Goal: Check status: Check status

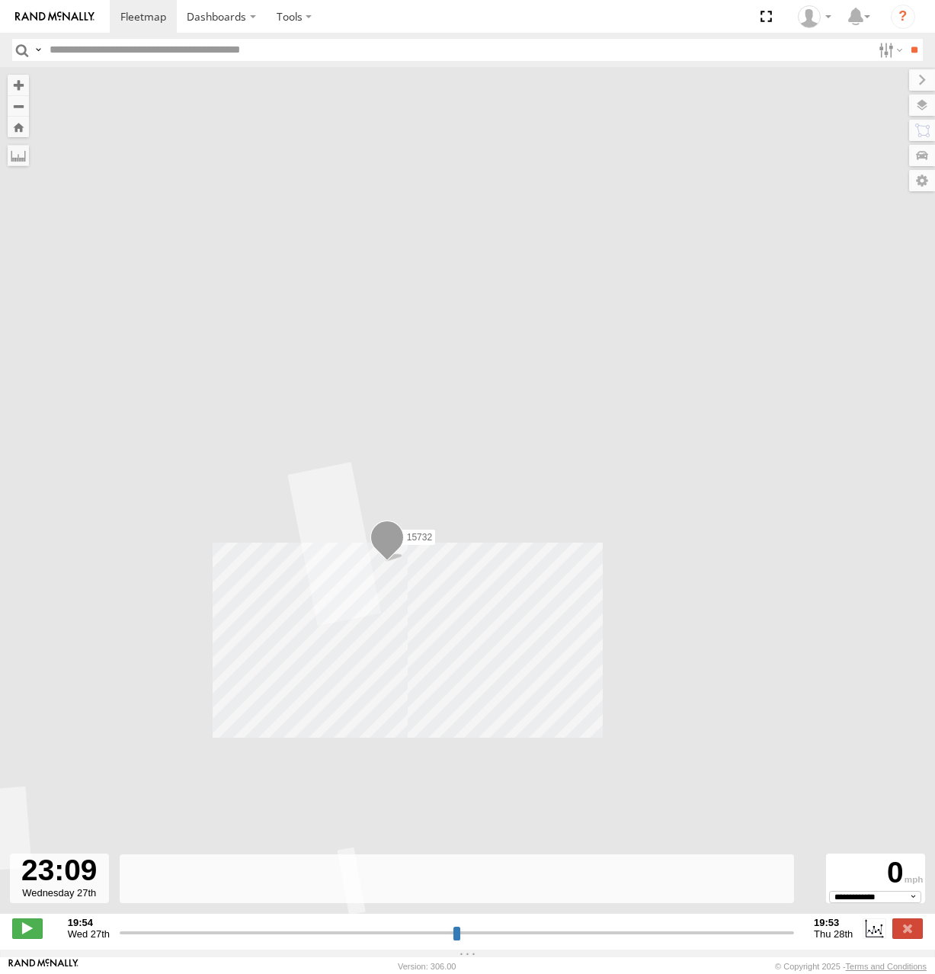
select select "**********"
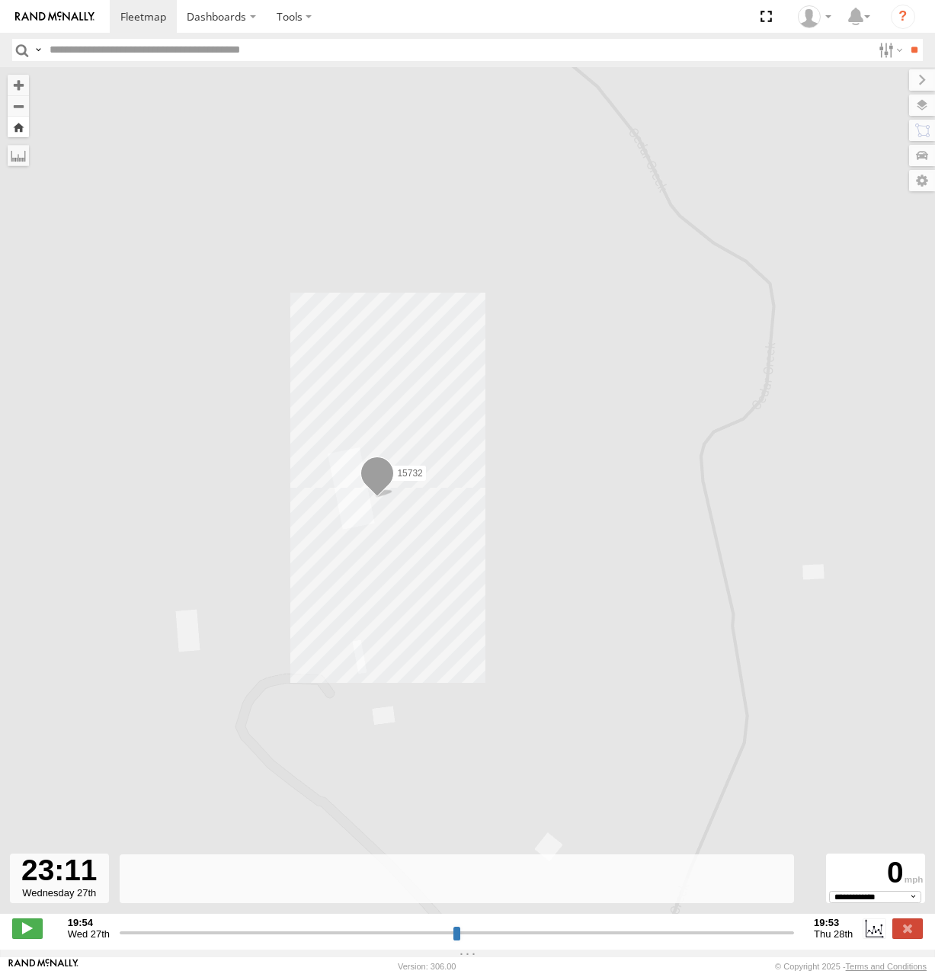
click at [15, 127] on button "Zoom Home" at bounding box center [18, 127] width 21 height 21
type input "**********"
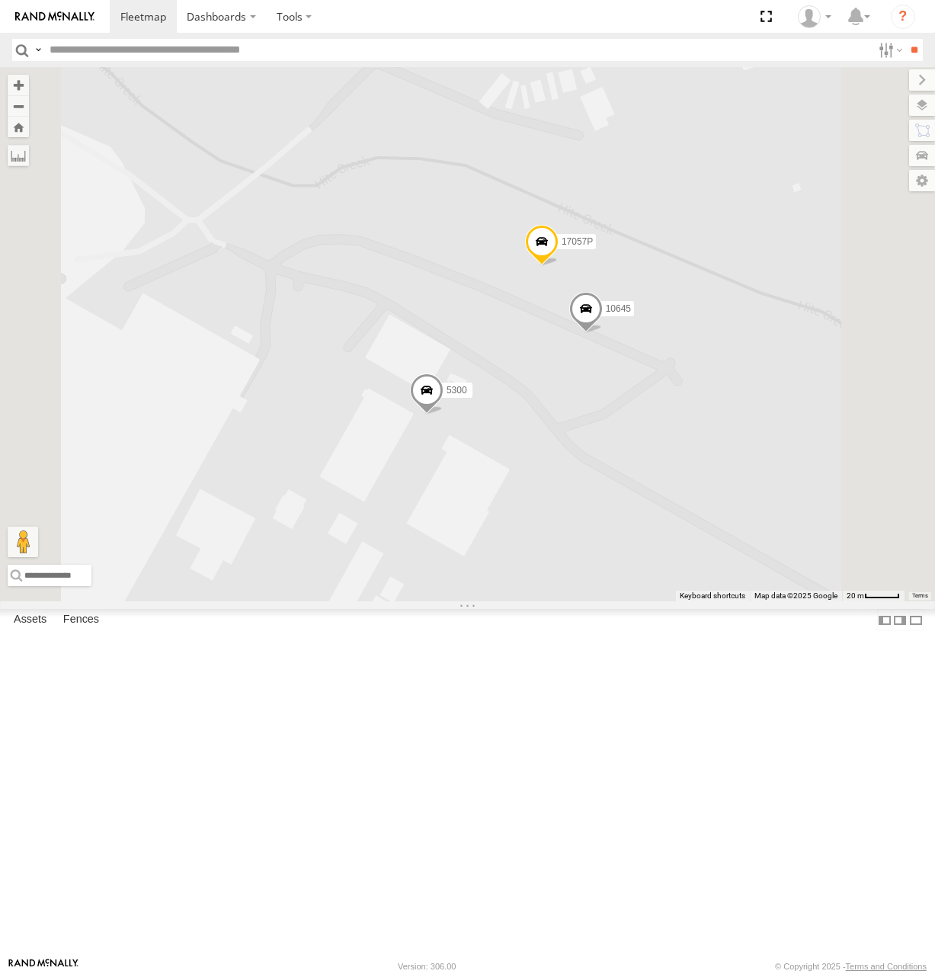
drag, startPoint x: 767, startPoint y: 384, endPoint x: 718, endPoint y: 341, distance: 65.4
click at [718, 341] on div "5090 282 17048 16352 17002P 5210 16391 15628p 15906P 5300 10645 17057P" at bounding box center [467, 334] width 935 height 534
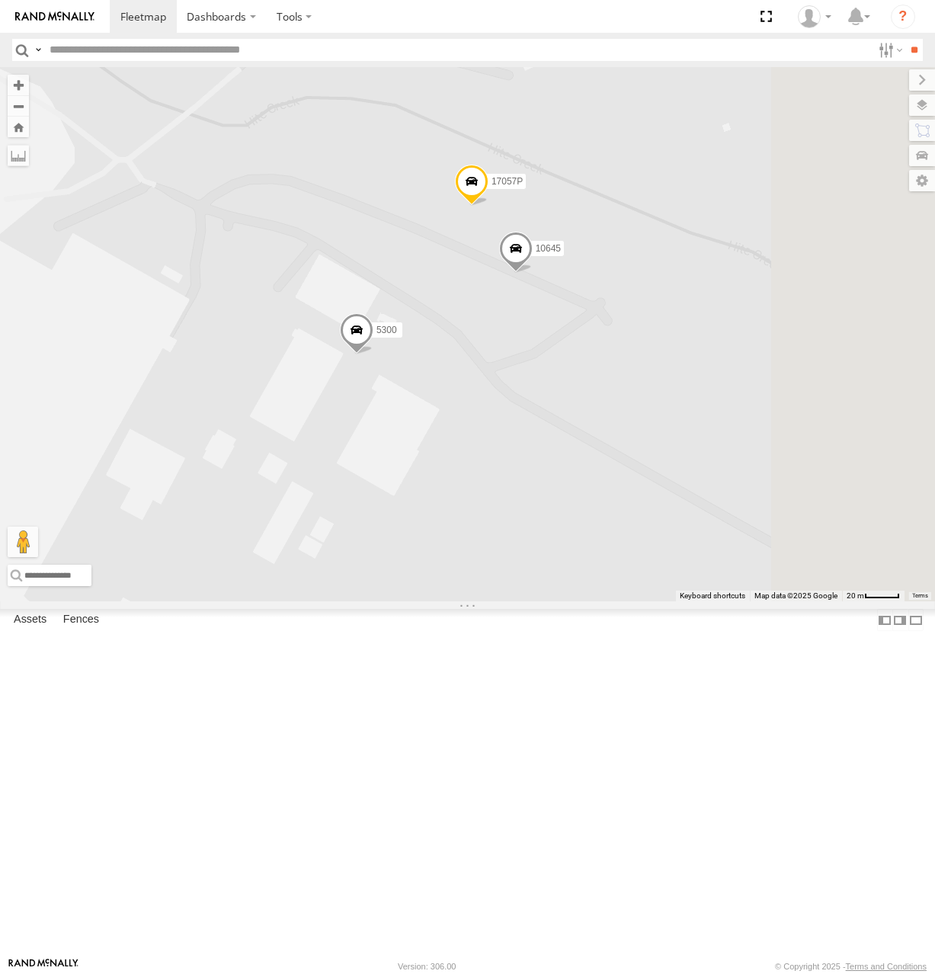
click at [372, 354] on span at bounding box center [356, 333] width 34 height 41
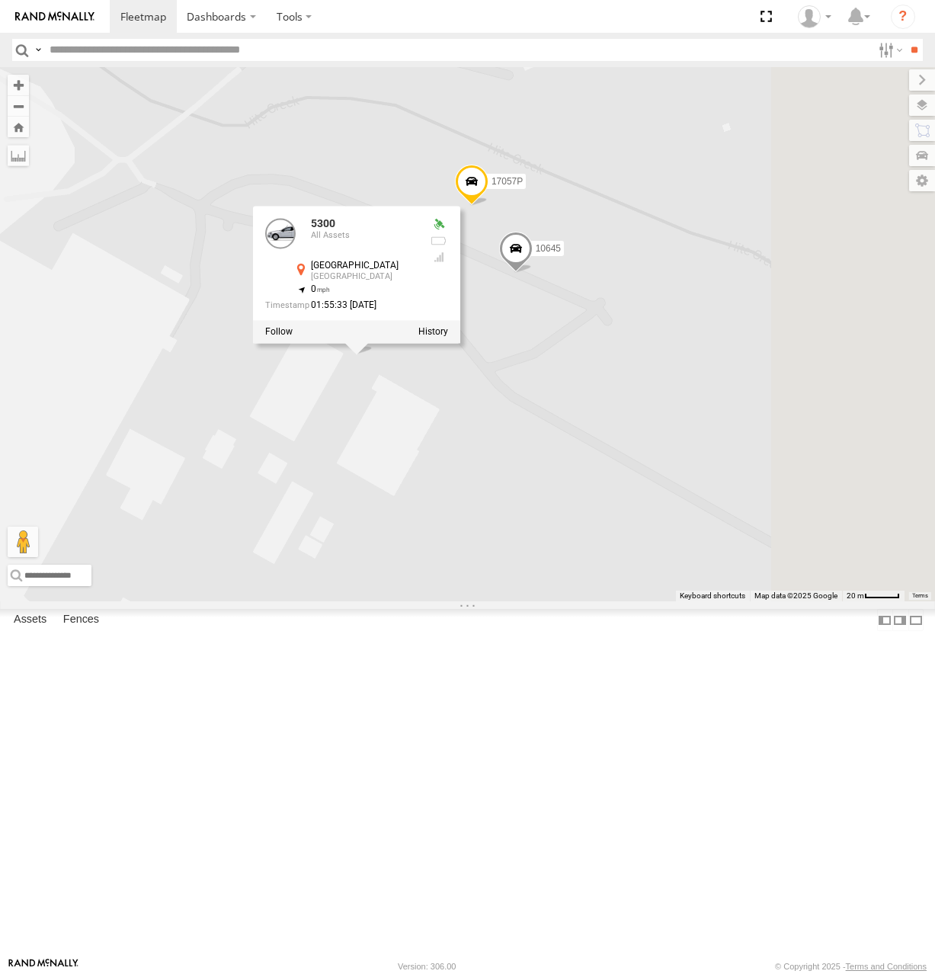
click at [771, 458] on div "5090 282 17048 16352 17002P 5210 16391 15628p 15906P 5300 10645 17057P 5300 All…" at bounding box center [467, 334] width 935 height 534
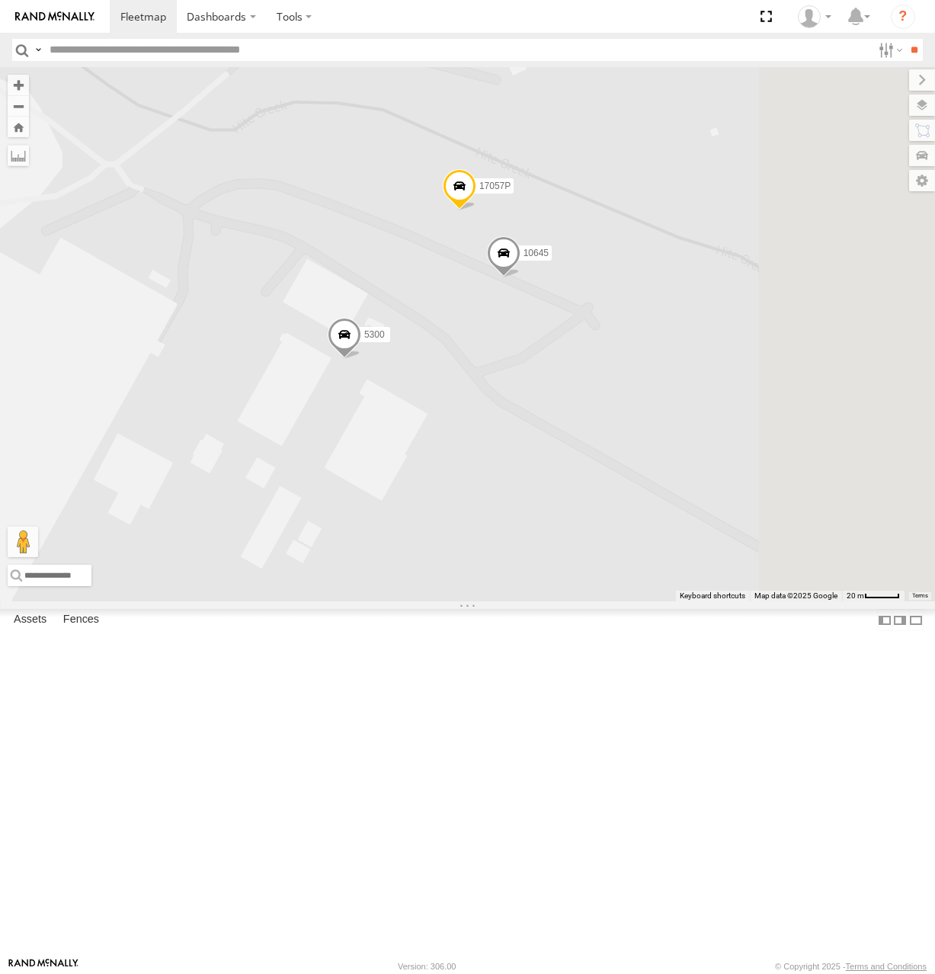
drag, startPoint x: 696, startPoint y: 464, endPoint x: 669, endPoint y: 468, distance: 27.8
click at [670, 469] on div "5090 282 17048 16352 17002P 5210 16391 15628p 15906P 5300 10645 17057P" at bounding box center [467, 334] width 935 height 534
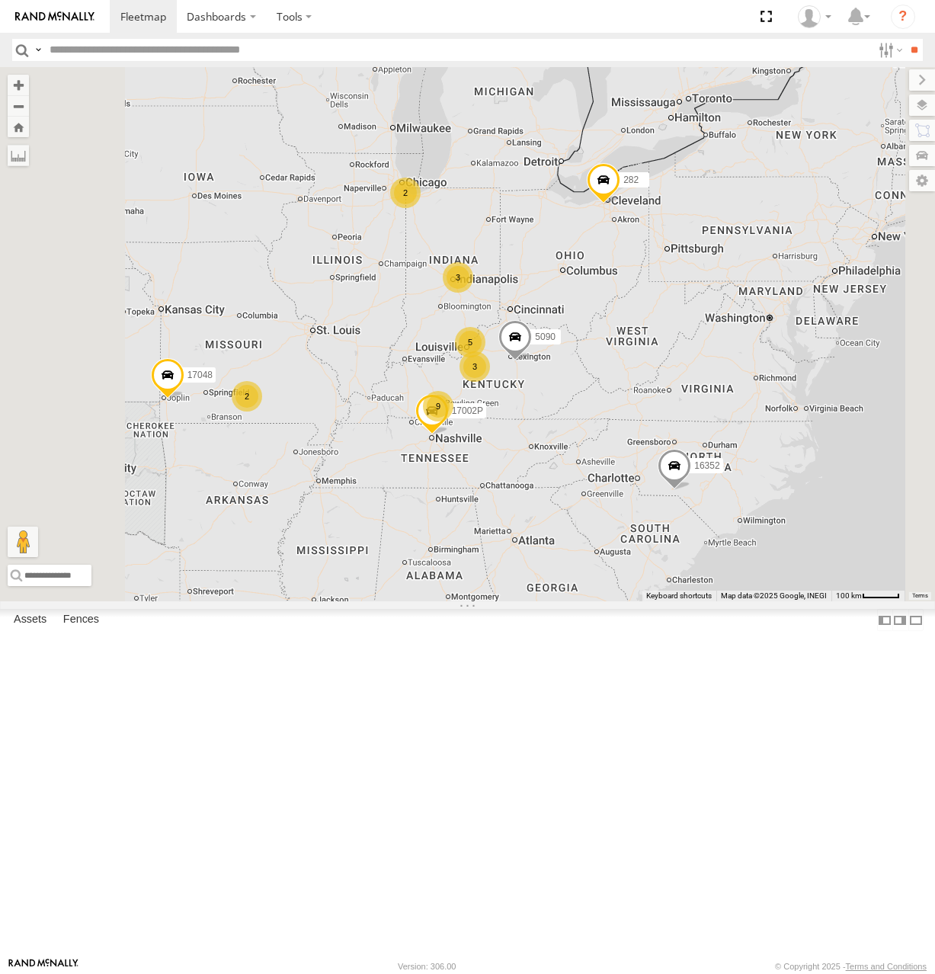
drag, startPoint x: 713, startPoint y: 431, endPoint x: 708, endPoint y: 465, distance: 34.7
click at [708, 465] on div "5090 282 17048 17002P 16352 3 3 2 5 9 2" at bounding box center [467, 334] width 935 height 534
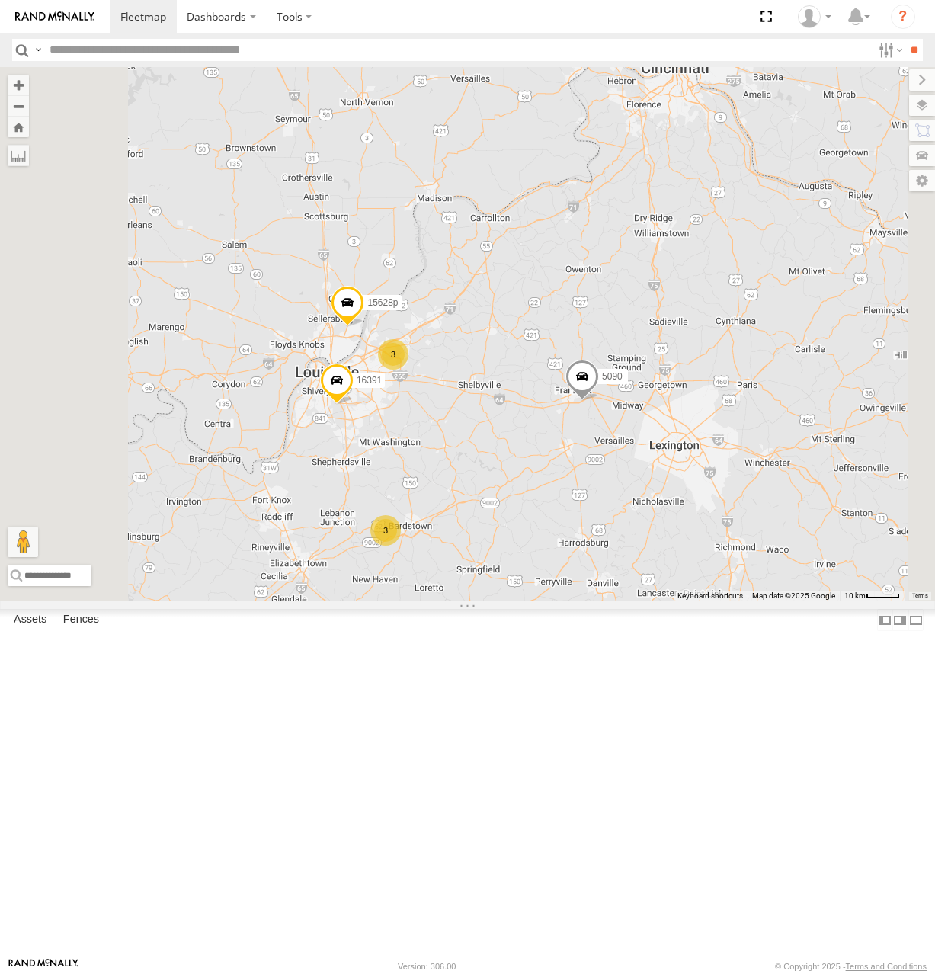
drag, startPoint x: 696, startPoint y: 531, endPoint x: 700, endPoint y: 516, distance: 15.0
click at [700, 516] on div "5090 282 17048 17002P 16352 5210 16391 3 15628p 3" at bounding box center [467, 334] width 935 height 534
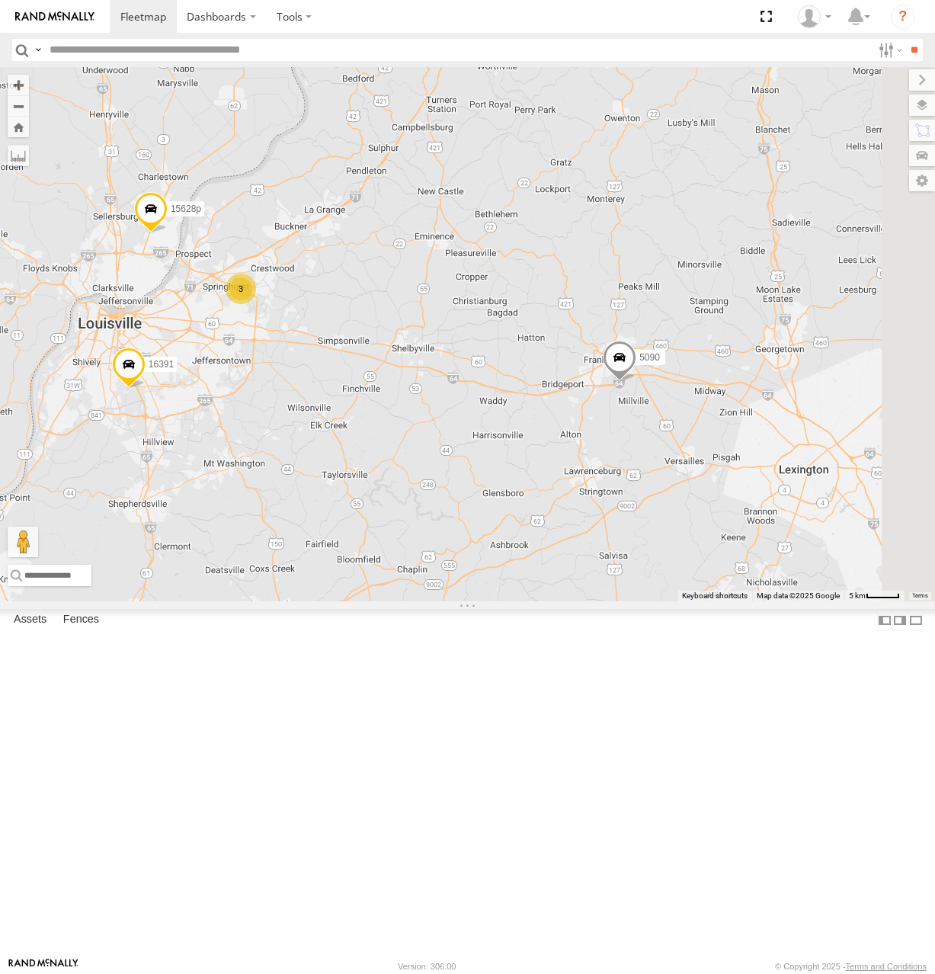
drag, startPoint x: 757, startPoint y: 513, endPoint x: 584, endPoint y: 484, distance: 175.2
click at [584, 484] on div "5090 282 17048 17002P 16352 5210 16391 15628p 3 3" at bounding box center [467, 334] width 935 height 534
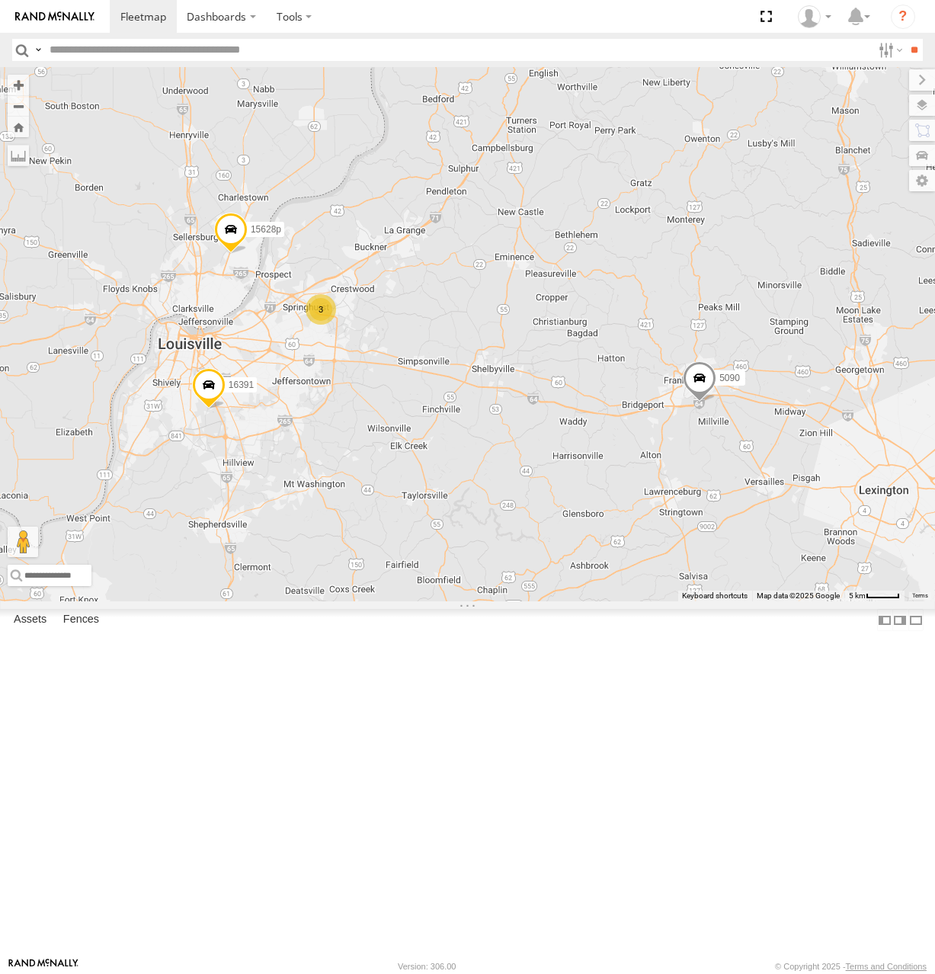
drag, startPoint x: 666, startPoint y: 502, endPoint x: 718, endPoint y: 516, distance: 54.3
click at [718, 516] on div "5090 282 17048 17002P 16352 5210 16391 15628p 3 3" at bounding box center [467, 334] width 935 height 534
